Goal: Check status

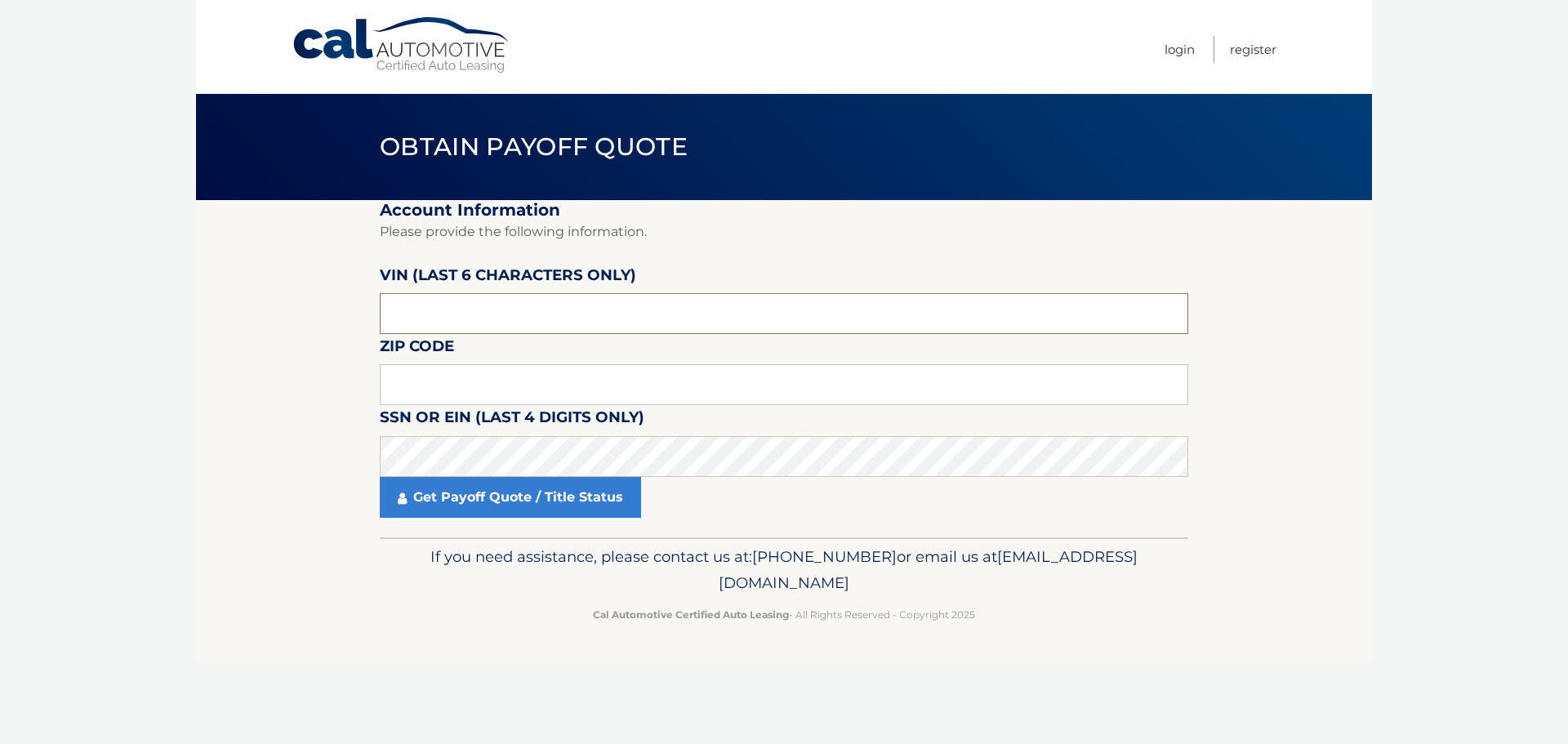
click at [490, 313] on input "text" at bounding box center [784, 313] width 809 height 40
type input "071838"
type input "11501"
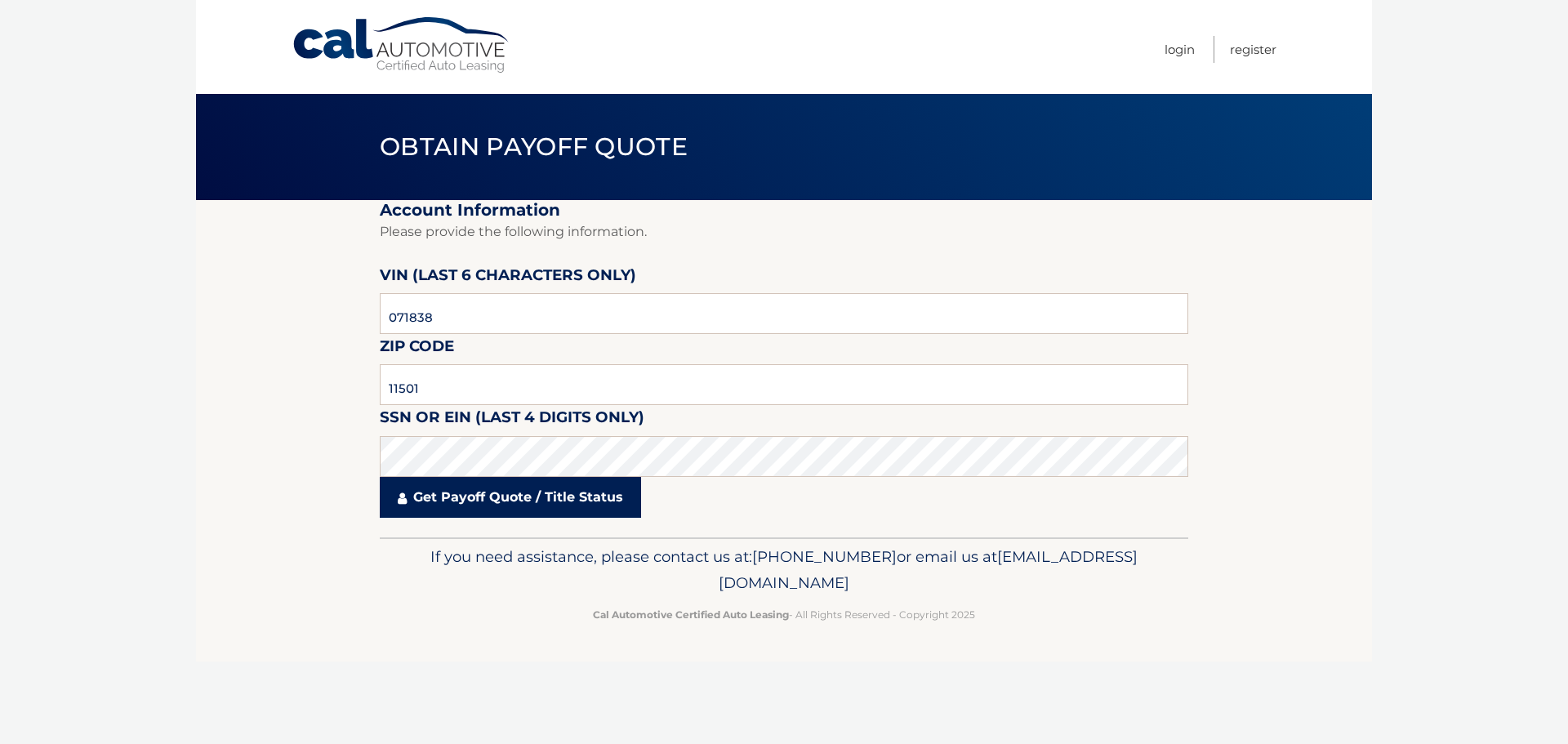
click at [503, 495] on link "Get Payoff Quote / Title Status" at bounding box center [511, 497] width 261 height 40
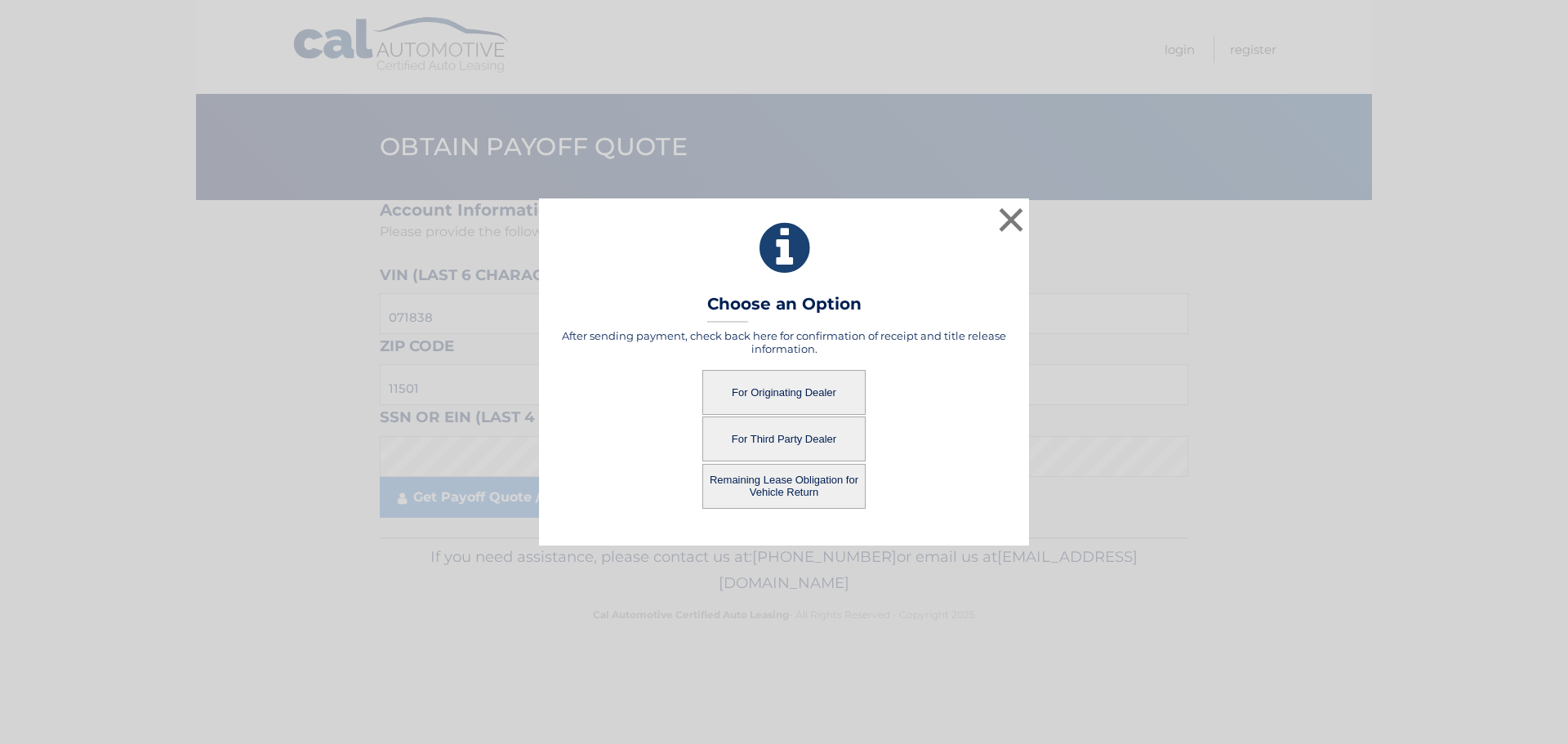
click at [783, 390] on button "For Originating Dealer" at bounding box center [784, 392] width 163 height 45
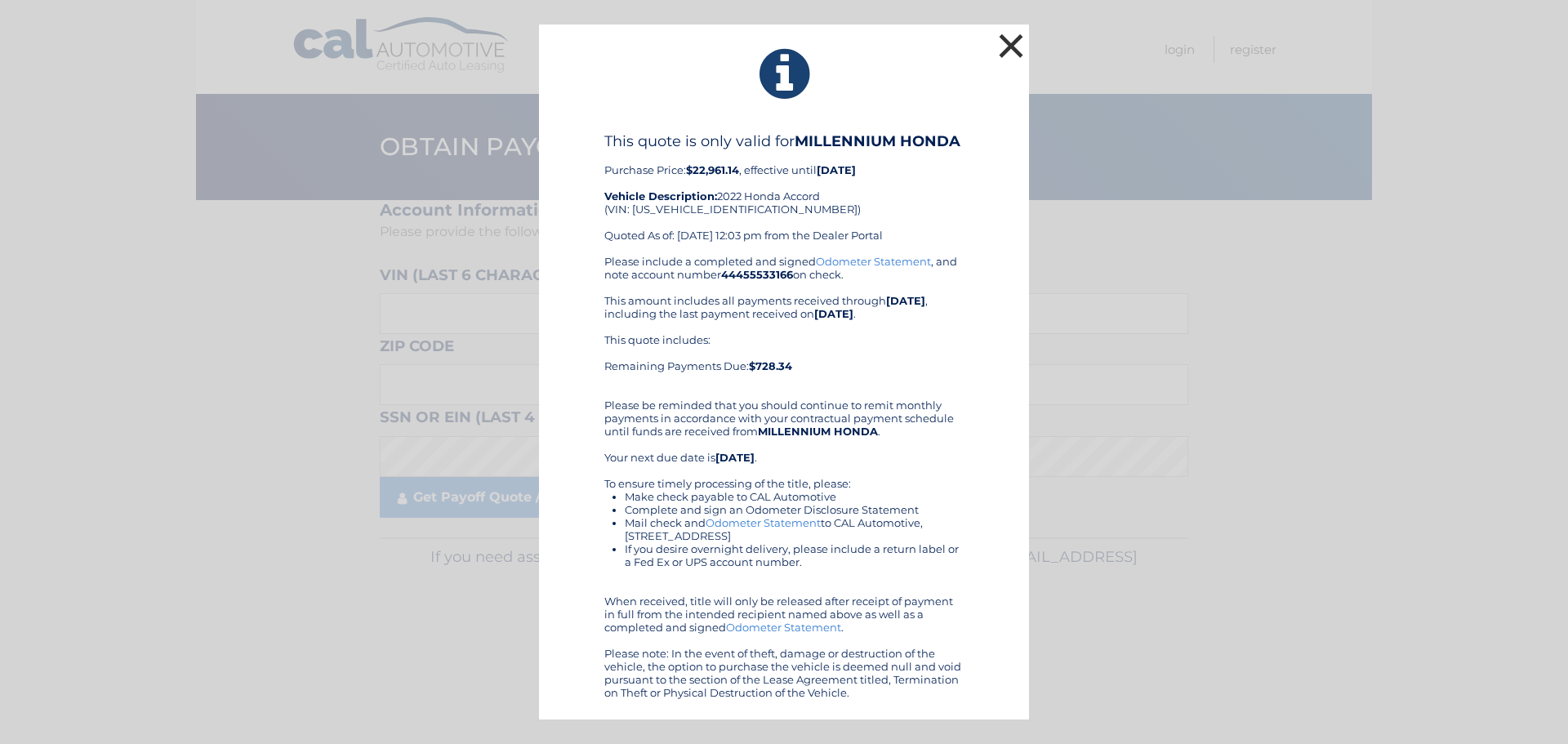
click at [1009, 40] on button "×" at bounding box center [1011, 45] width 33 height 33
